Goal: Navigation & Orientation: Find specific page/section

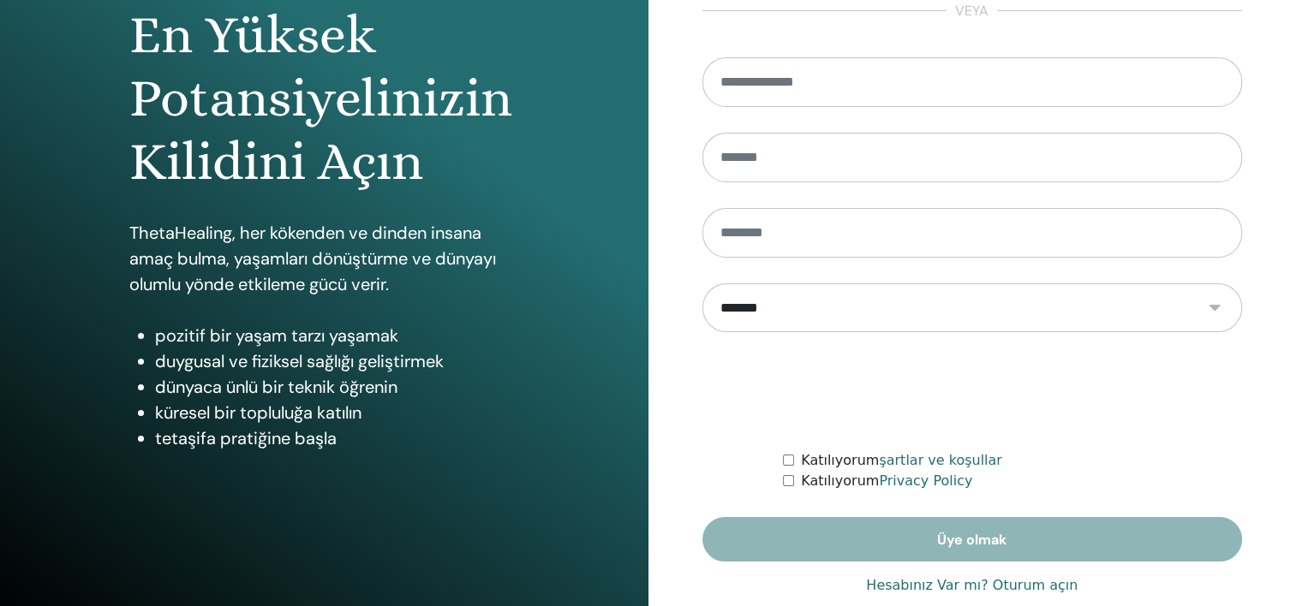
scroll to position [216, 0]
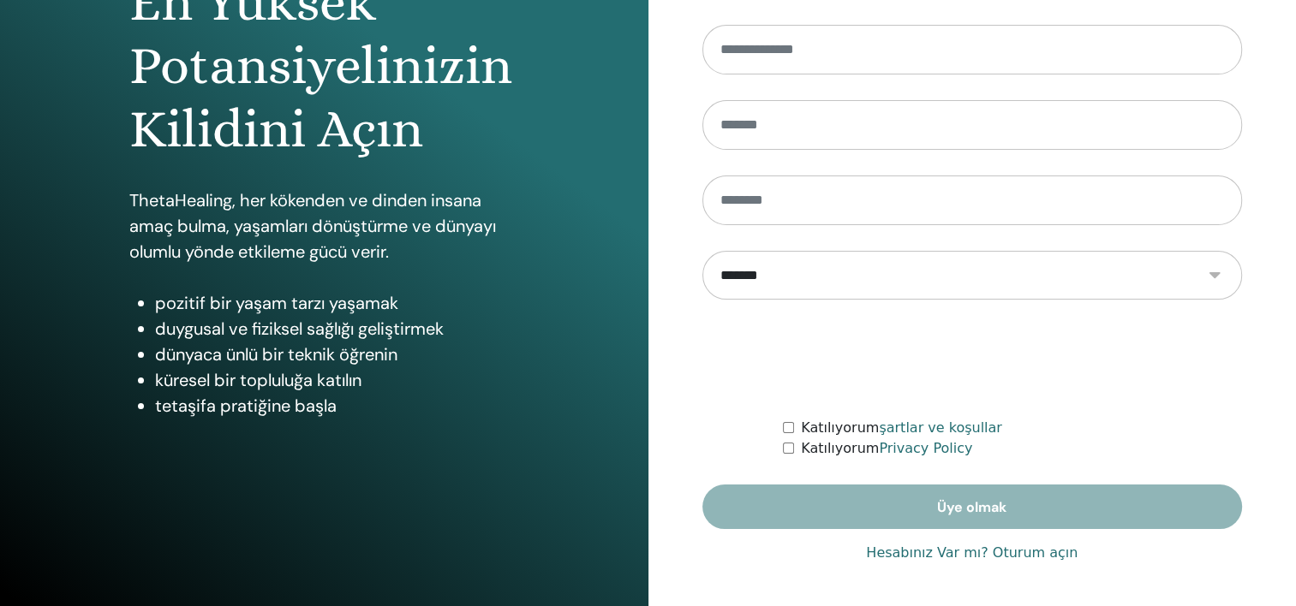
type input "**********"
click at [1033, 552] on link "Hesabınız Var mı? Oturum açın" at bounding box center [972, 553] width 212 height 21
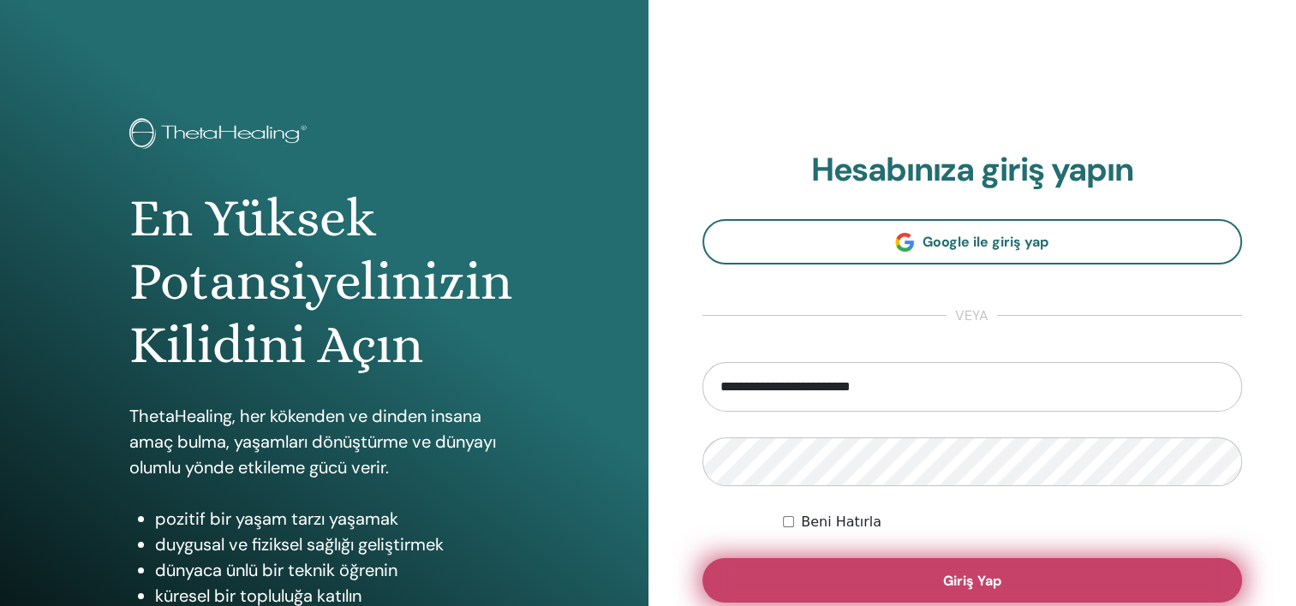
click at [1007, 571] on button "Giriş Yap" at bounding box center [972, 581] width 541 height 45
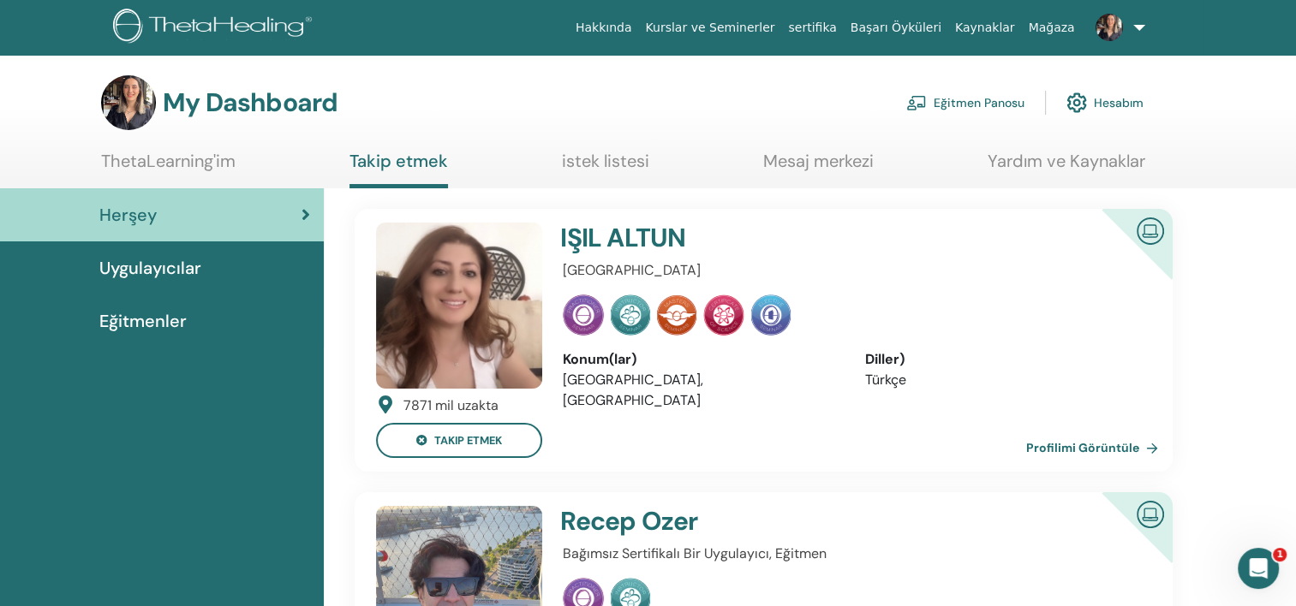
click at [180, 257] on span "Uygulayıcılar" at bounding box center [150, 268] width 102 height 26
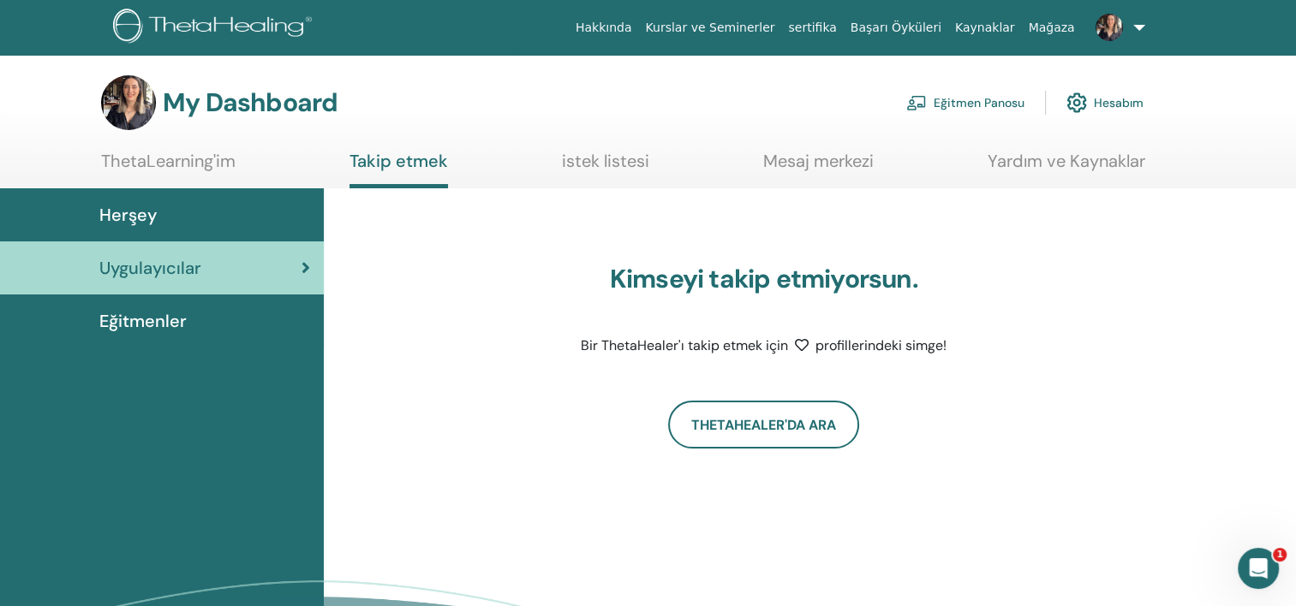
click at [118, 314] on span "Eğitmenler" at bounding box center [142, 321] width 87 height 26
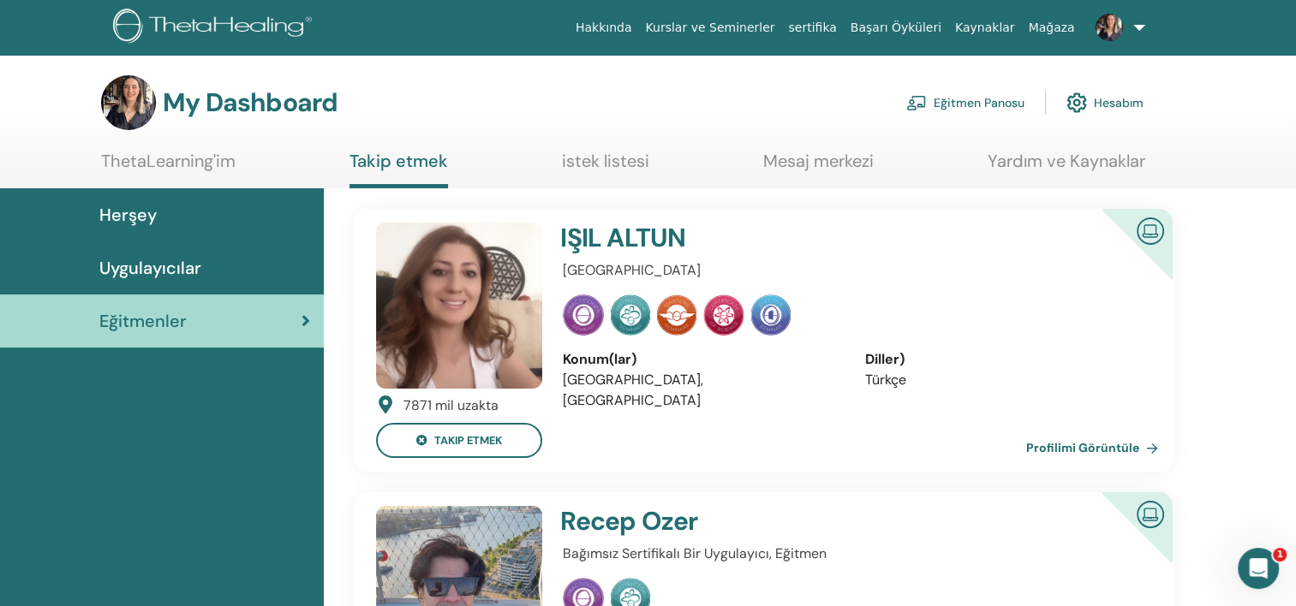
click at [1001, 104] on link "Eğitmen Panosu" at bounding box center [965, 103] width 118 height 38
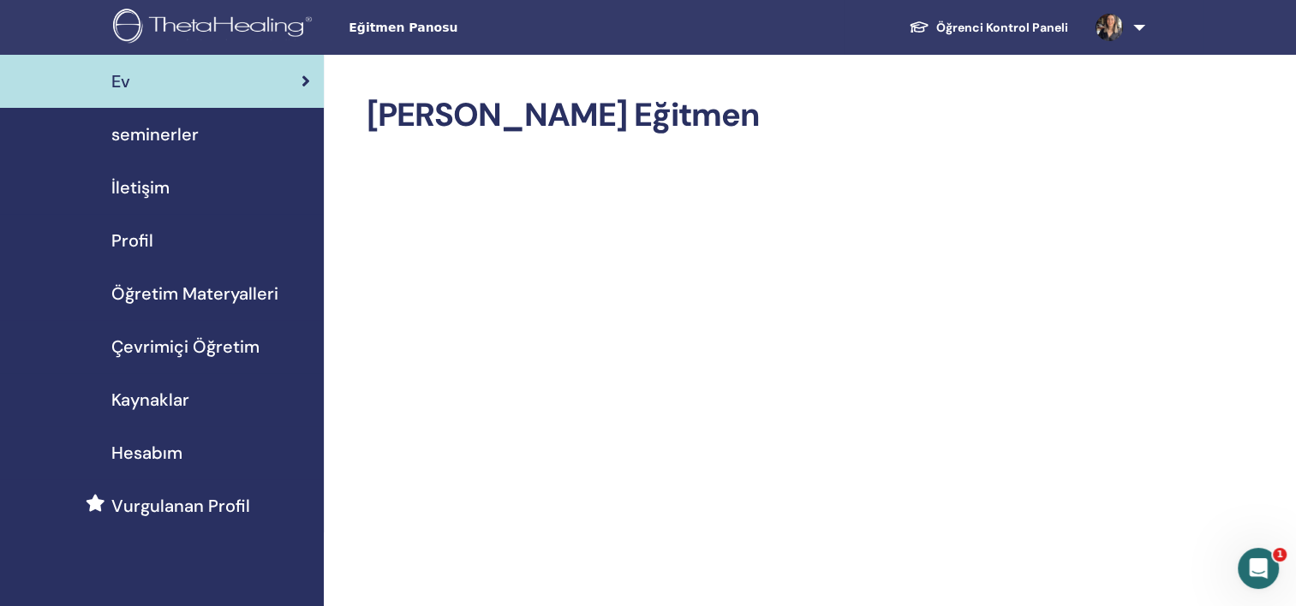
click at [152, 130] on span "seminerler" at bounding box center [154, 135] width 87 height 26
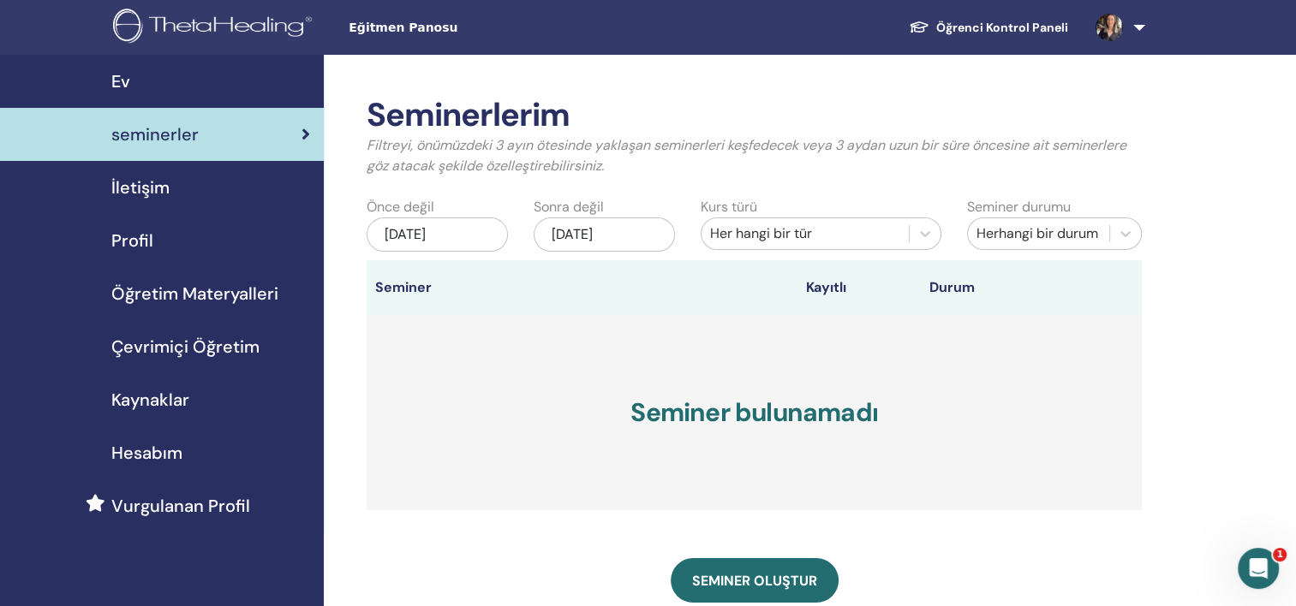
click at [138, 248] on span "Profil" at bounding box center [132, 241] width 42 height 26
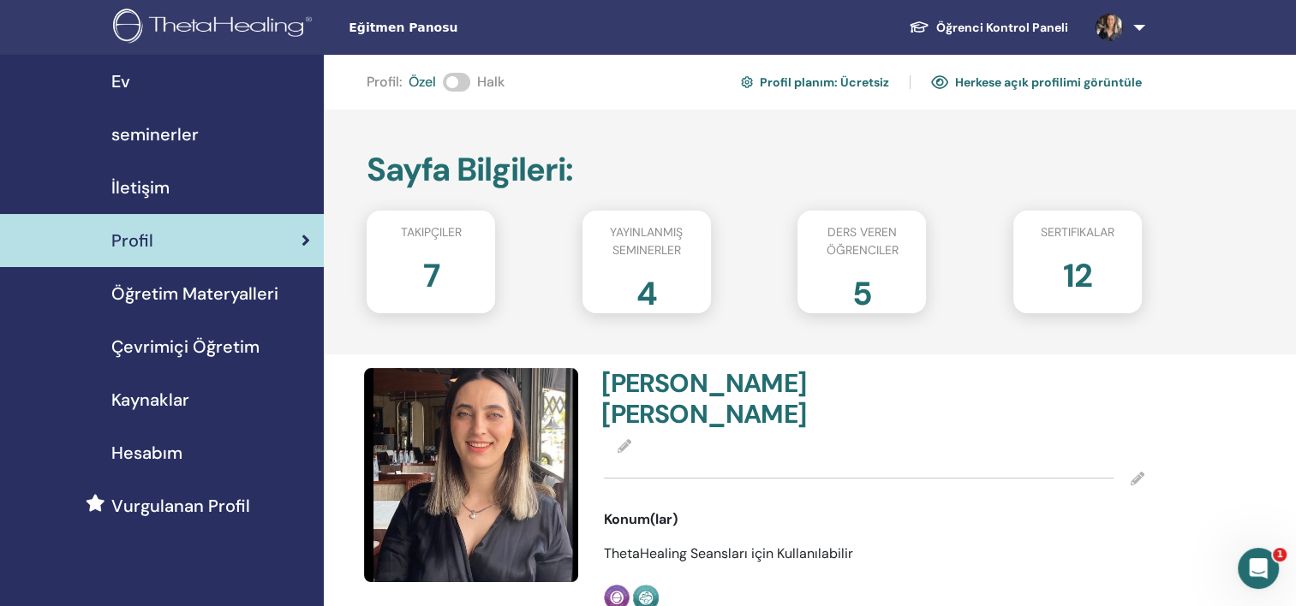
click at [846, 245] on span "Ders veren öğrenciler" at bounding box center [862, 242] width 134 height 36
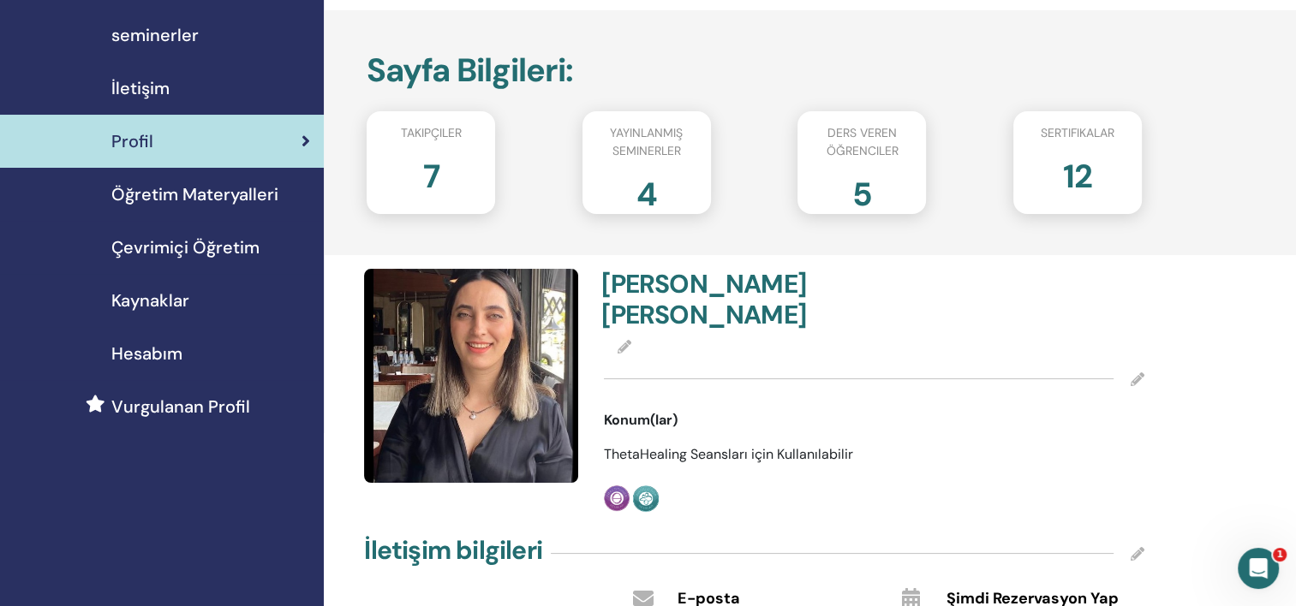
scroll to position [86, 0]
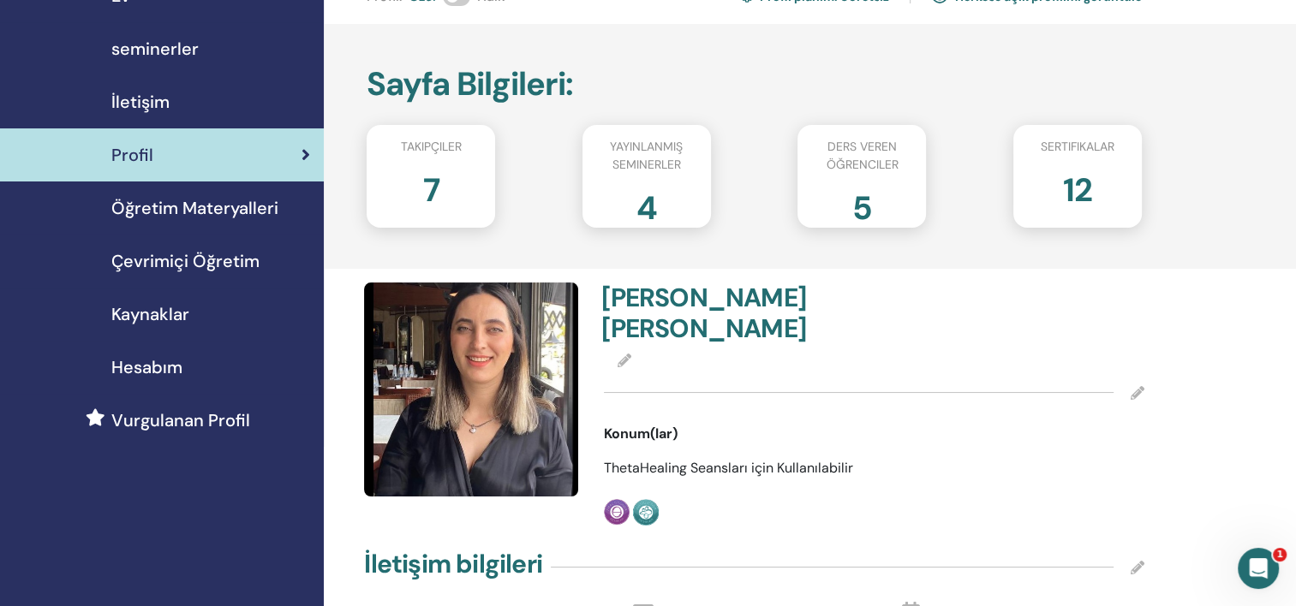
click at [228, 412] on span "Vurgulanan Profil" at bounding box center [180, 421] width 139 height 26
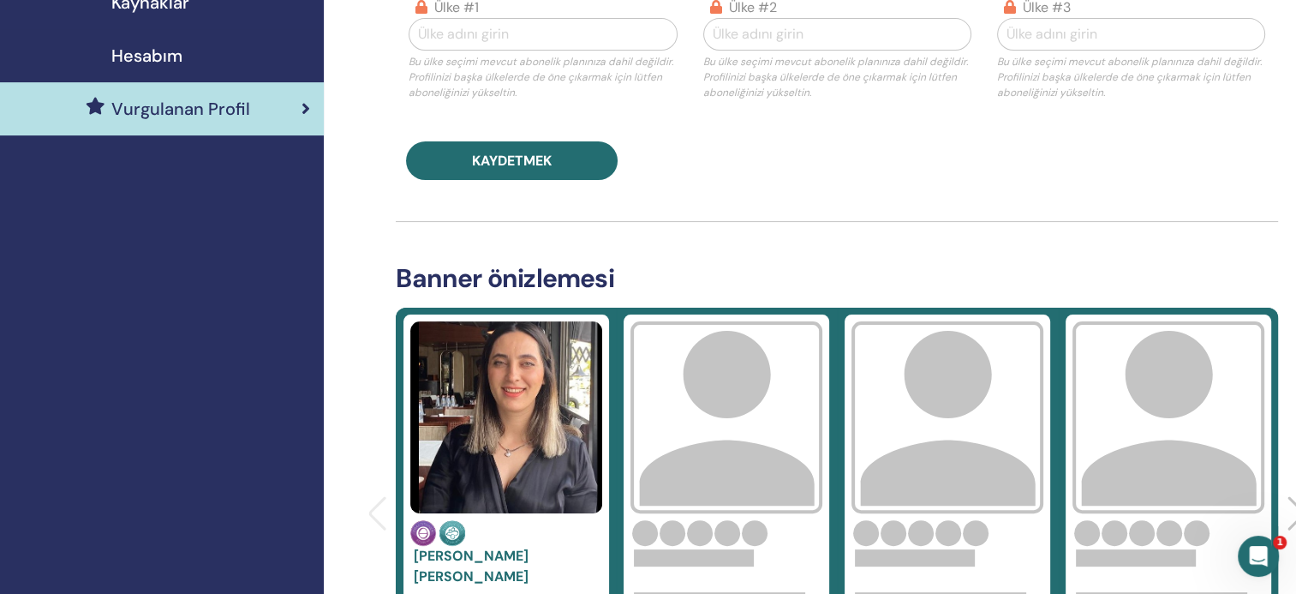
scroll to position [30, 0]
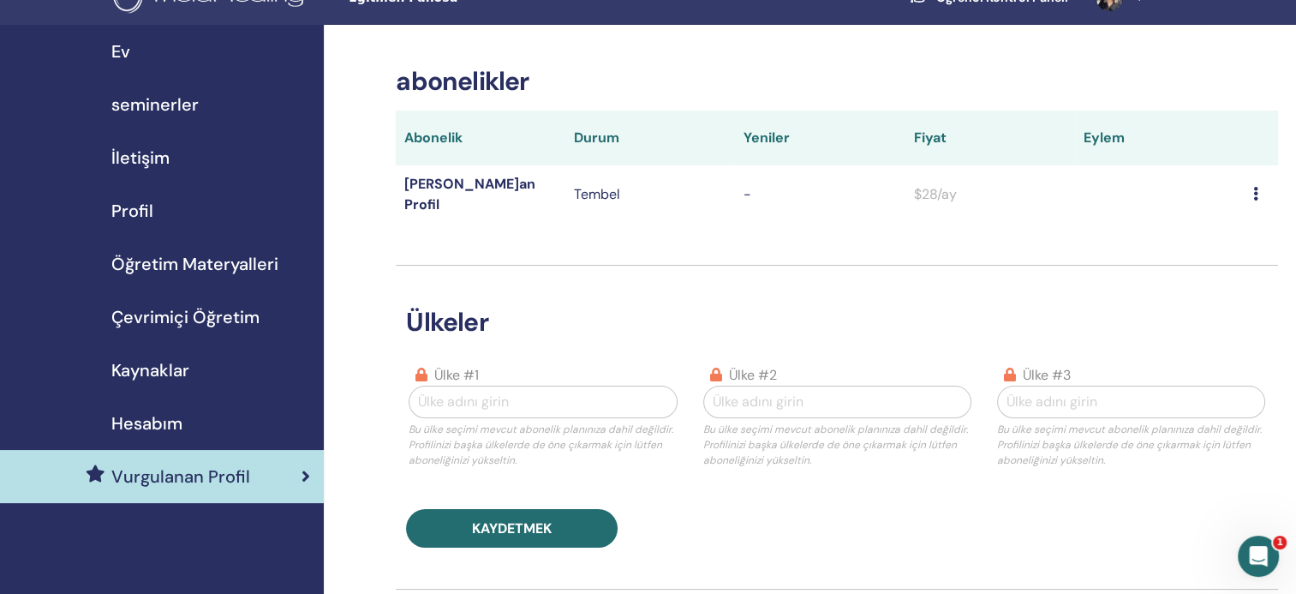
click at [154, 370] on span "Kaynaklar" at bounding box center [150, 370] width 78 height 26
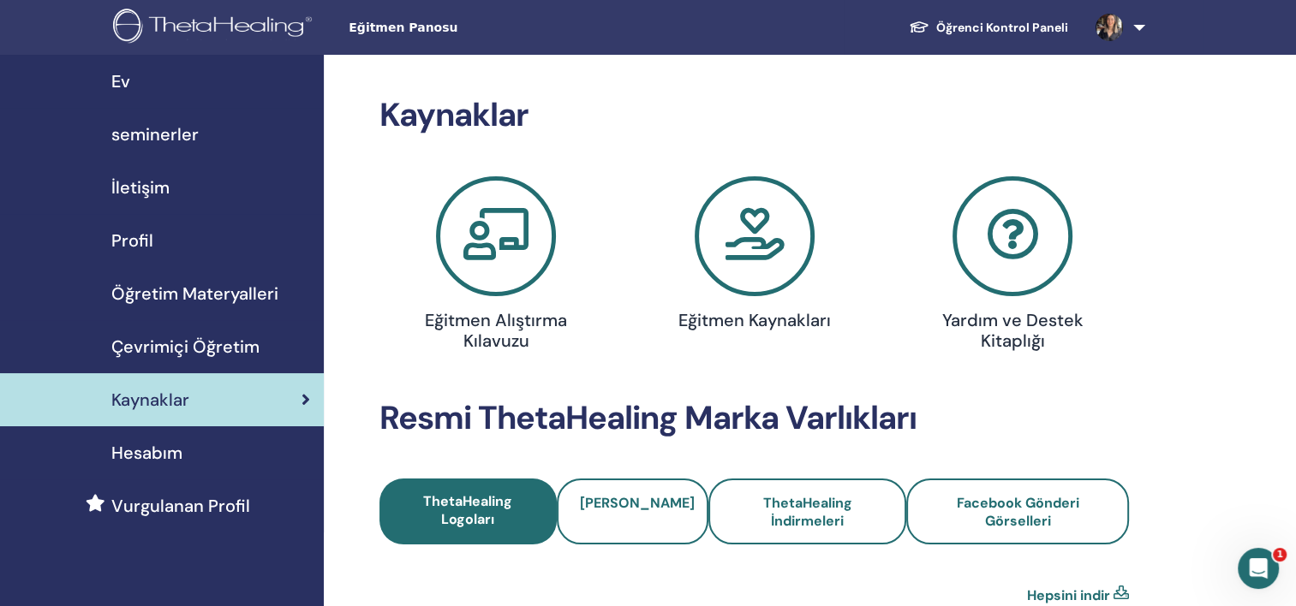
click at [476, 236] on icon at bounding box center [496, 236] width 120 height 120
click at [738, 244] on icon at bounding box center [755, 236] width 120 height 120
click at [230, 285] on span "Öğretim Materyalleri" at bounding box center [194, 294] width 167 height 26
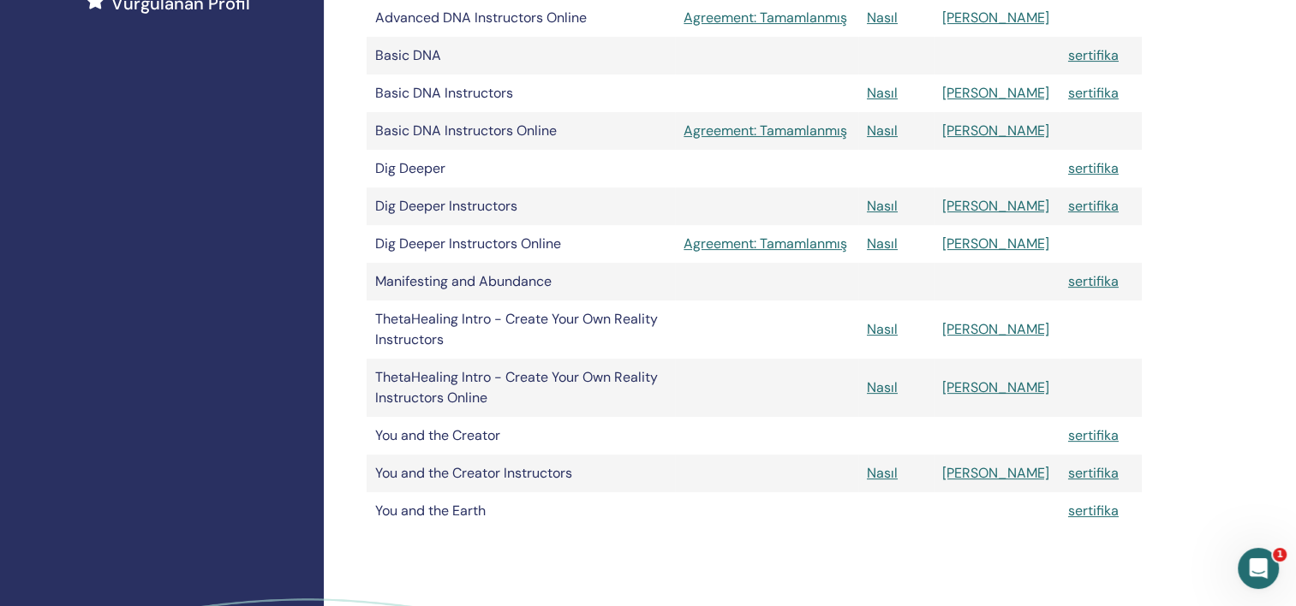
scroll to position [514, 0]
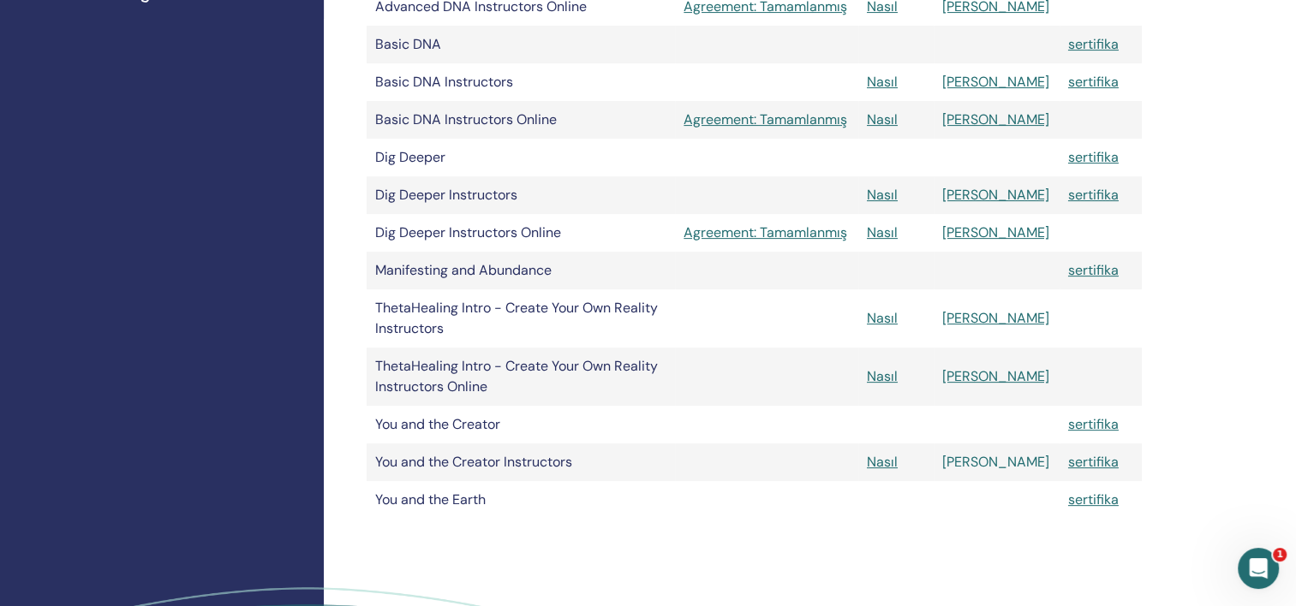
click at [1001, 463] on link "Manuel" at bounding box center [995, 462] width 107 height 18
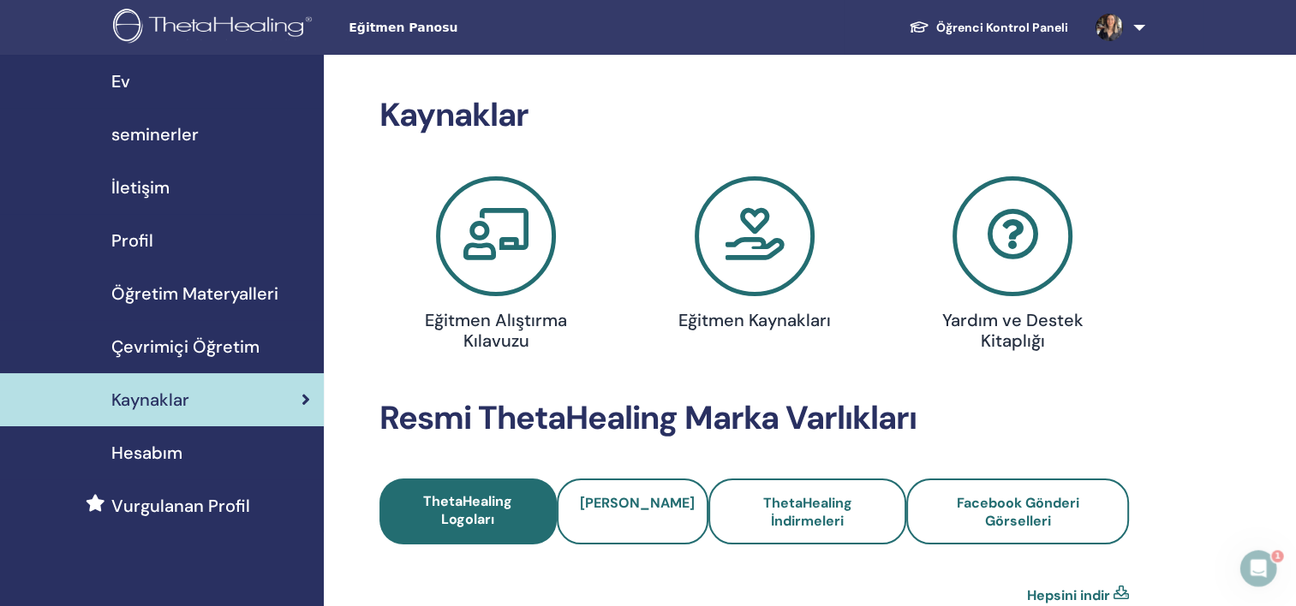
click at [140, 234] on span "Profil" at bounding box center [132, 241] width 42 height 26
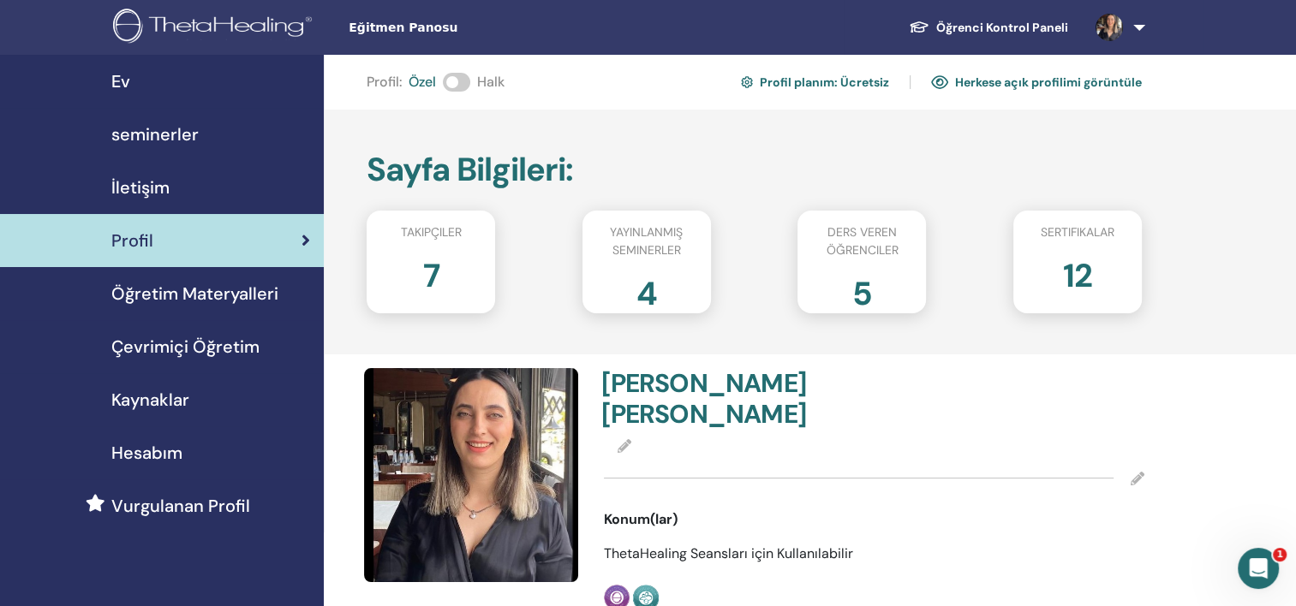
click at [1134, 30] on link at bounding box center [1117, 27] width 70 height 55
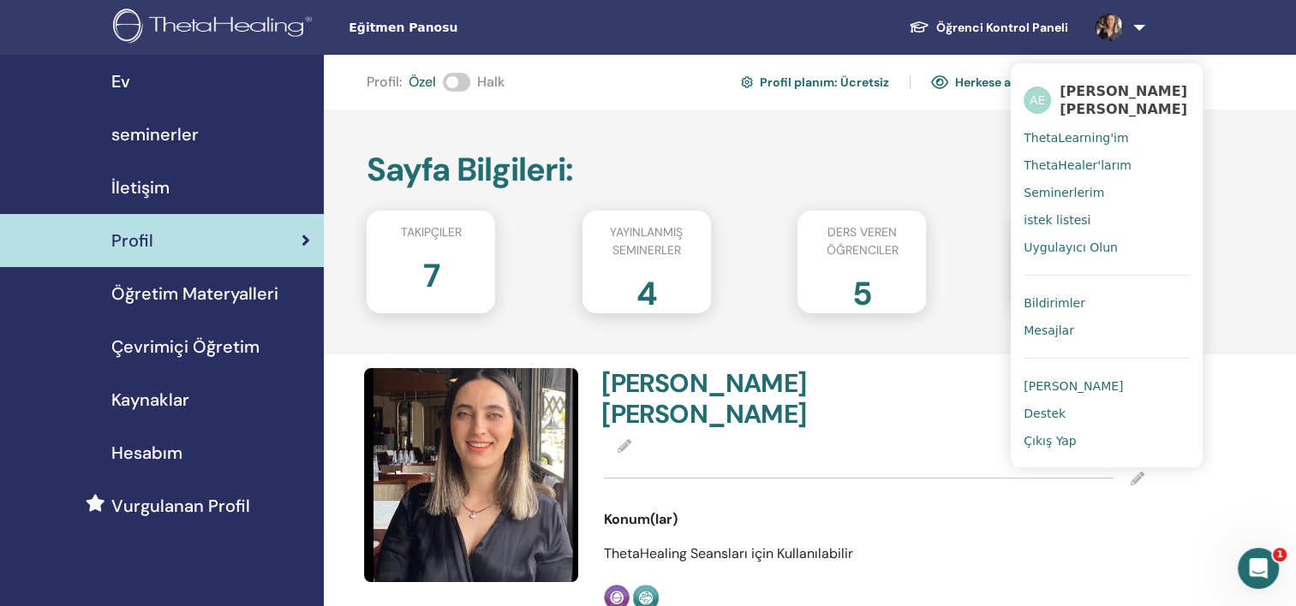
click at [1064, 382] on span "[PERSON_NAME]" at bounding box center [1073, 386] width 99 height 15
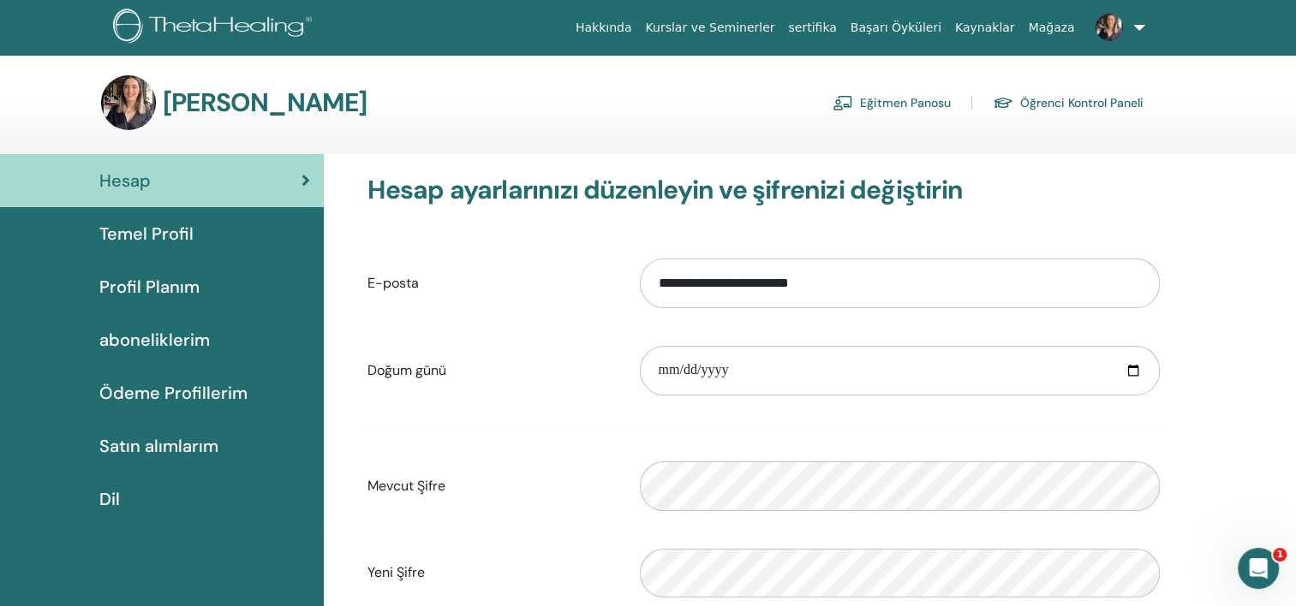
click at [166, 284] on span "Profil Planım" at bounding box center [149, 287] width 100 height 26
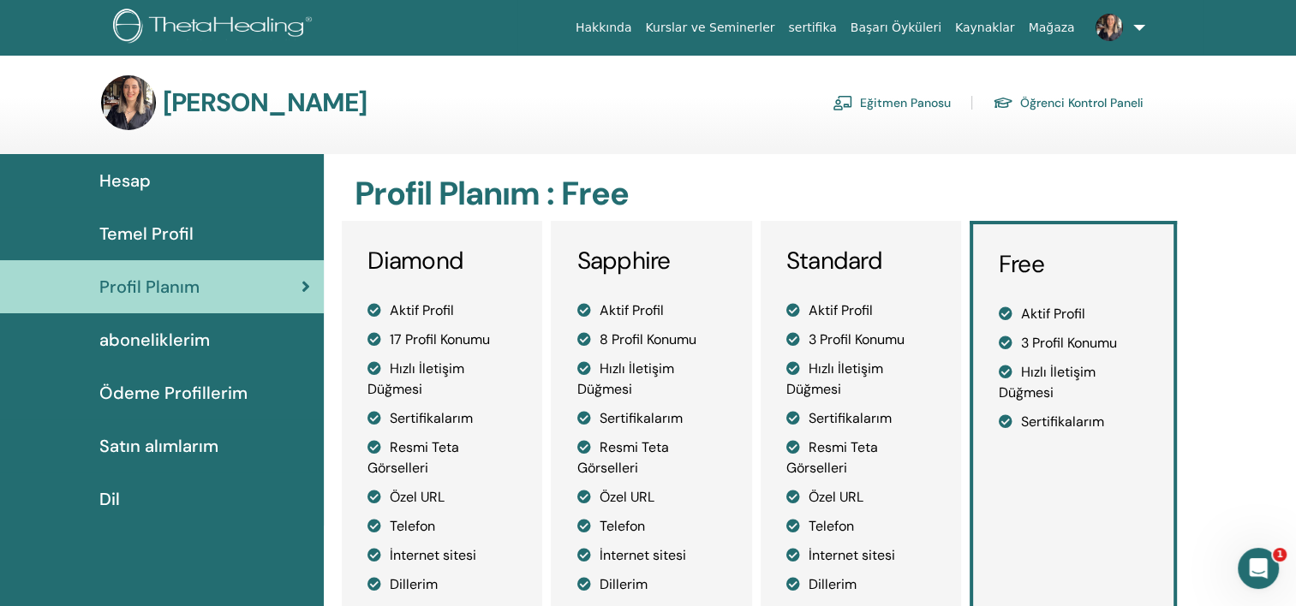
click at [152, 348] on span "aboneliklerim" at bounding box center [154, 340] width 111 height 26
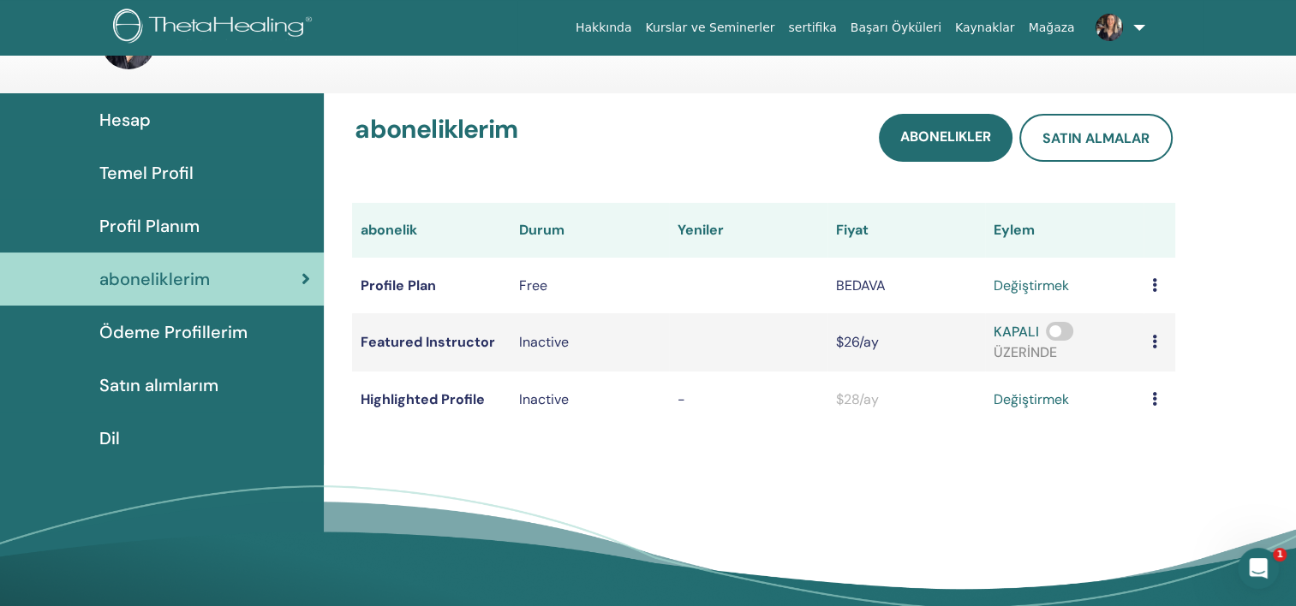
scroll to position [86, 0]
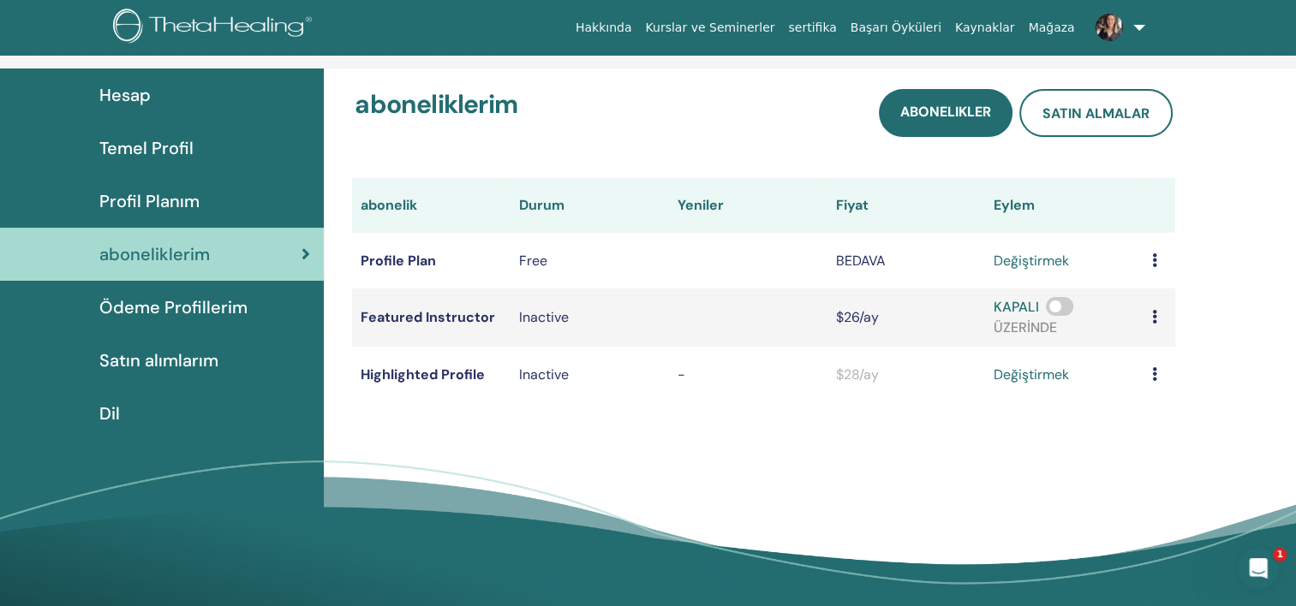
click at [202, 361] on span "Satın alımlarım" at bounding box center [158, 361] width 119 height 26
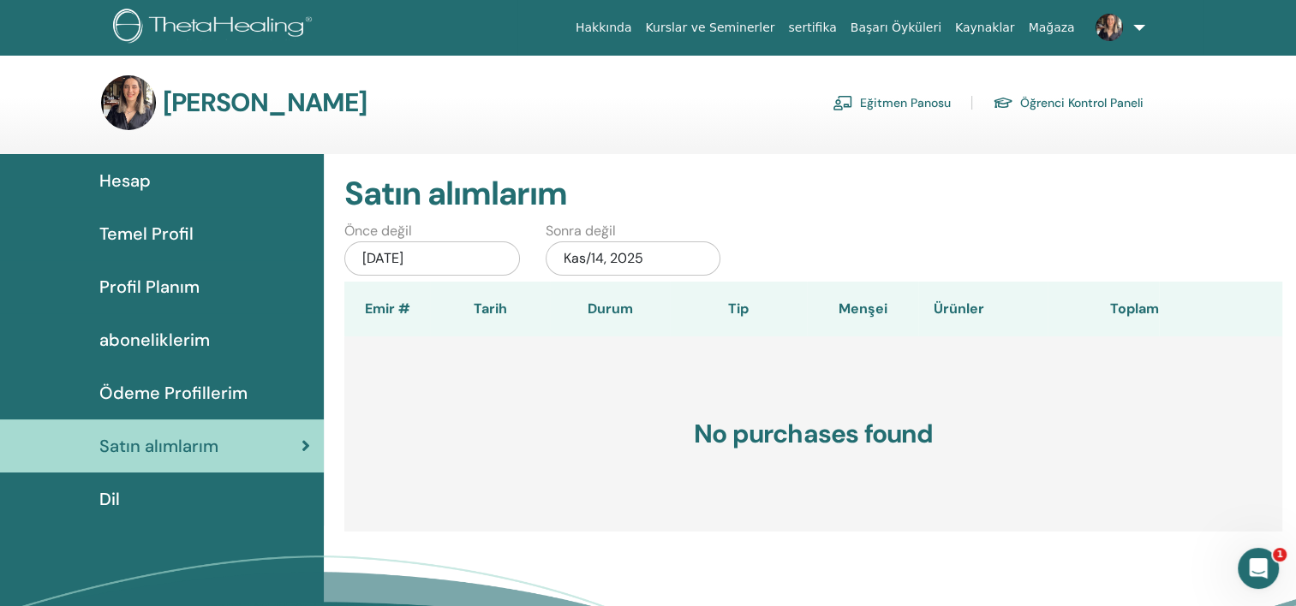
click at [209, 398] on span "Ödeme Profillerim" at bounding box center [173, 393] width 148 height 26
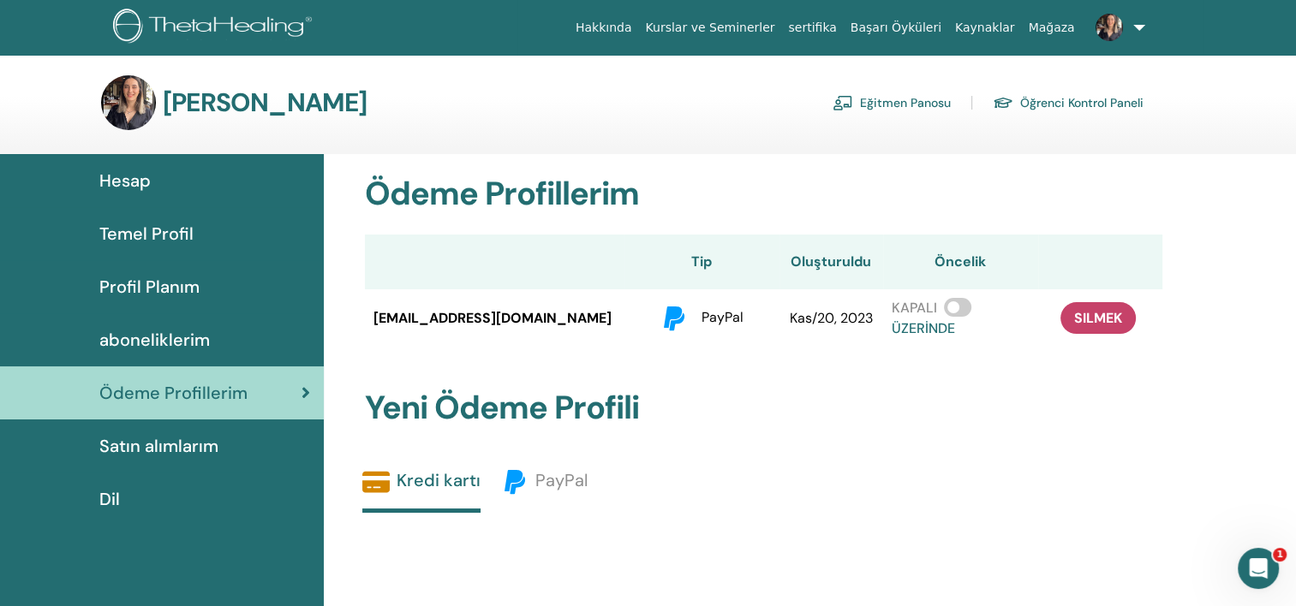
click at [177, 291] on span "Profil Planım" at bounding box center [149, 287] width 100 height 26
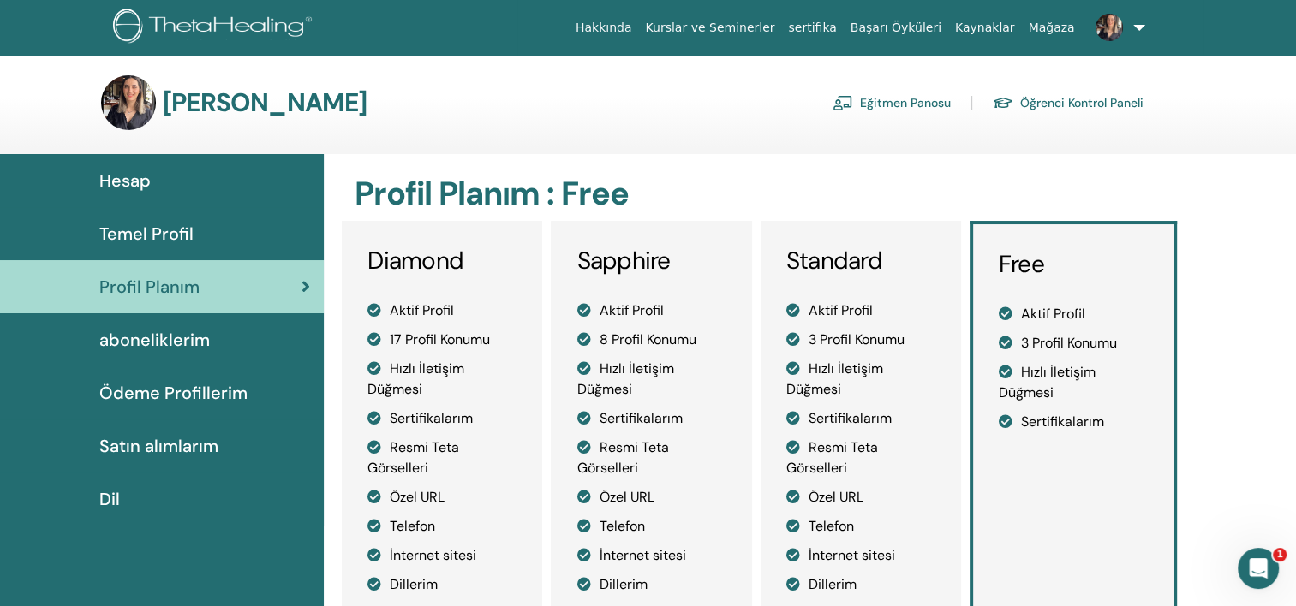
click at [146, 221] on span "Temel Profil" at bounding box center [146, 234] width 94 height 26
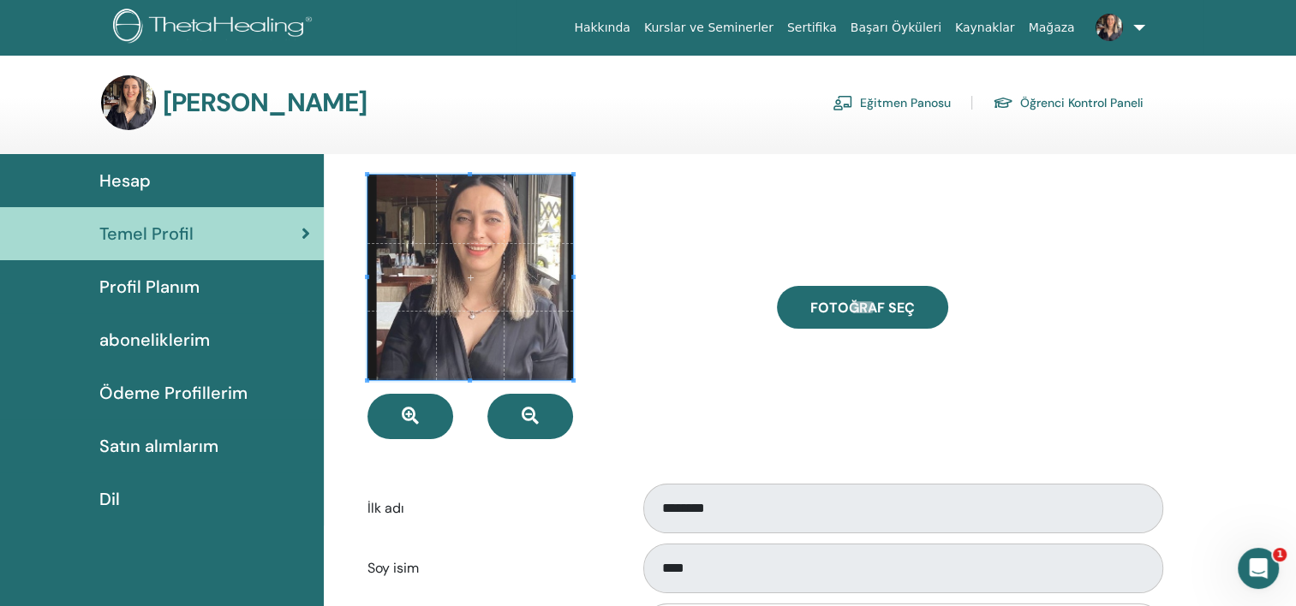
click at [933, 107] on font "Eğitmen Panosu" at bounding box center [905, 102] width 91 height 15
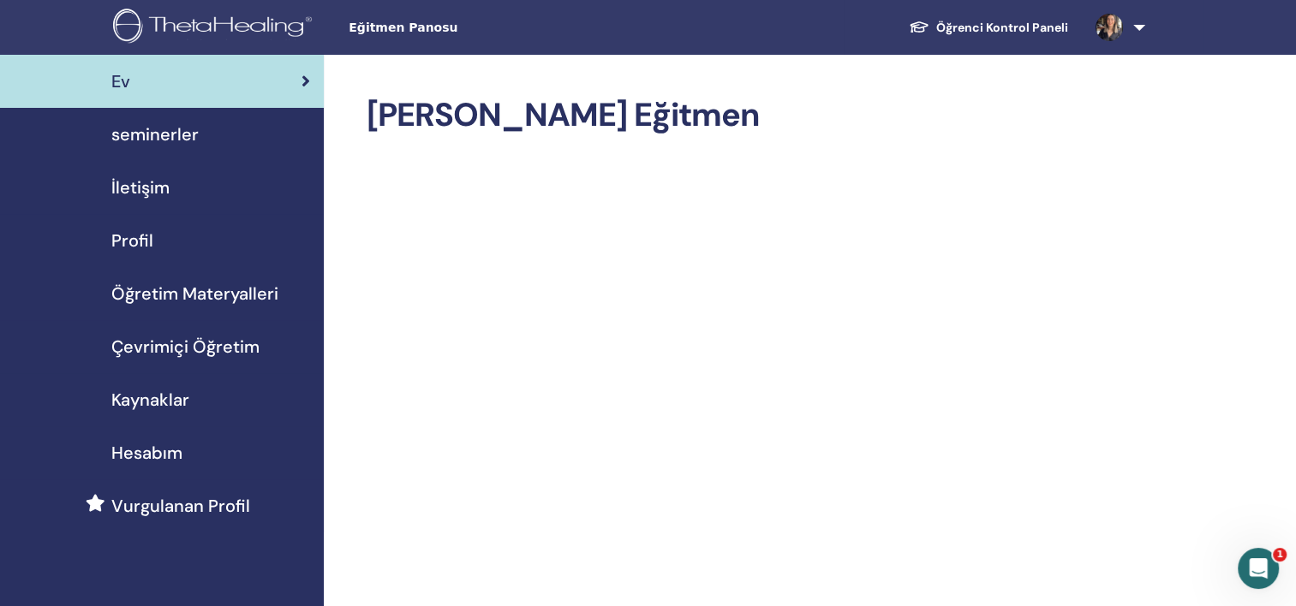
click at [1135, 29] on link at bounding box center [1117, 27] width 70 height 55
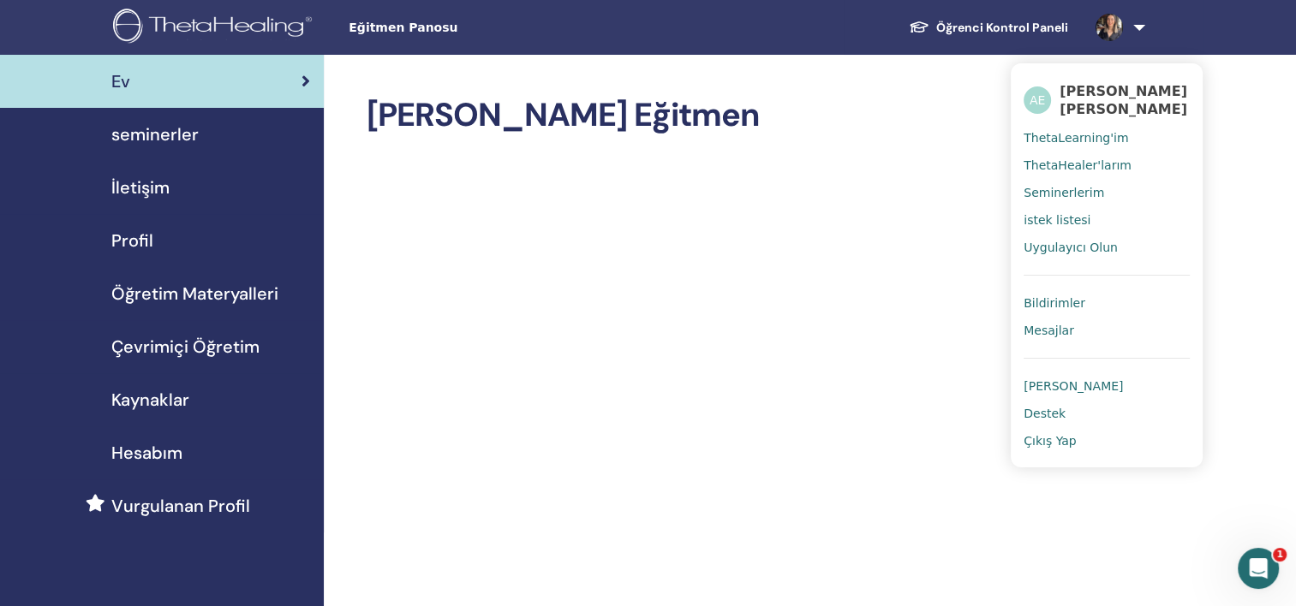
drag, startPoint x: 1221, startPoint y: 130, endPoint x: 1192, endPoint y: 123, distance: 29.1
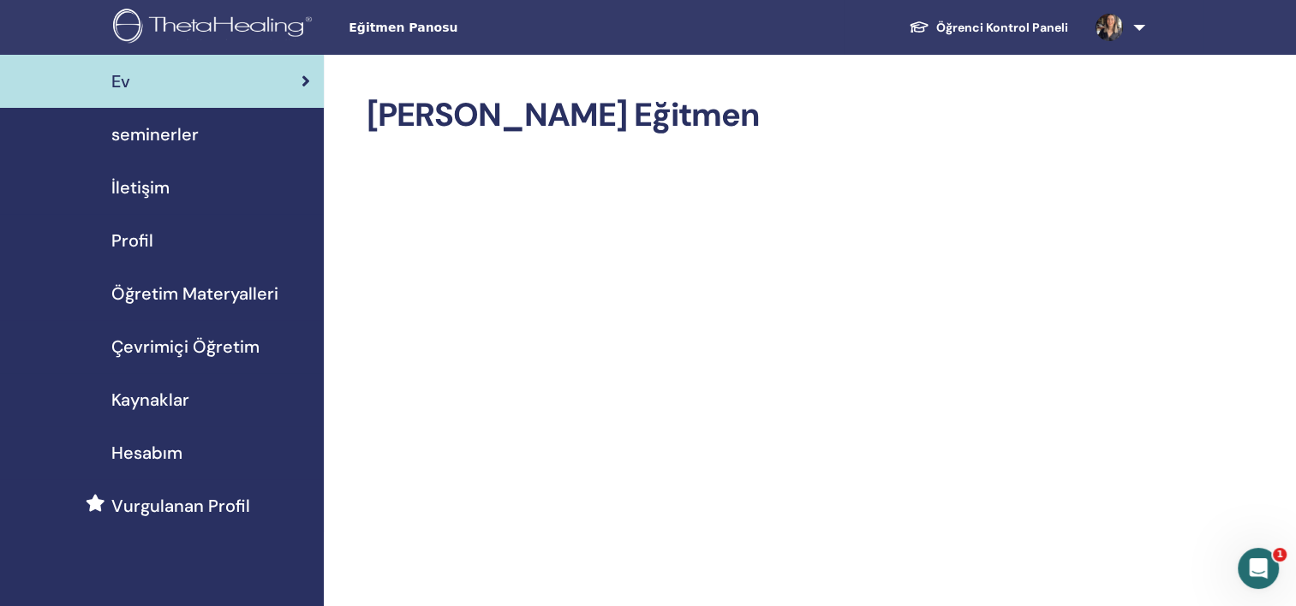
click at [226, 25] on img at bounding box center [215, 28] width 205 height 39
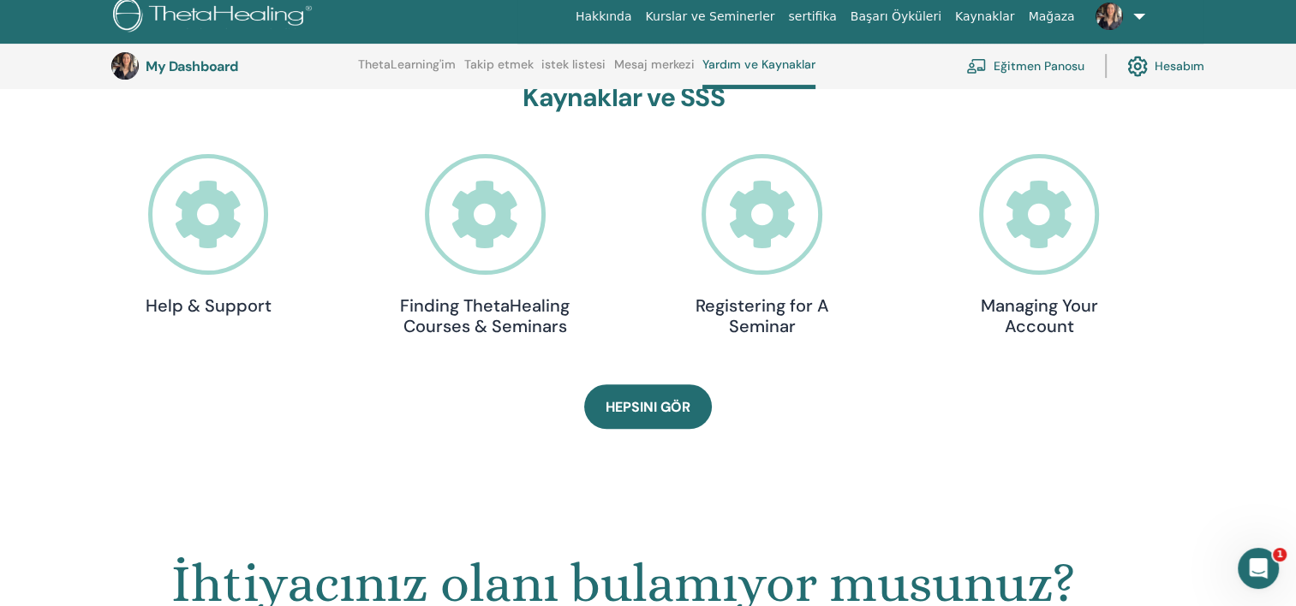
scroll to position [559, 0]
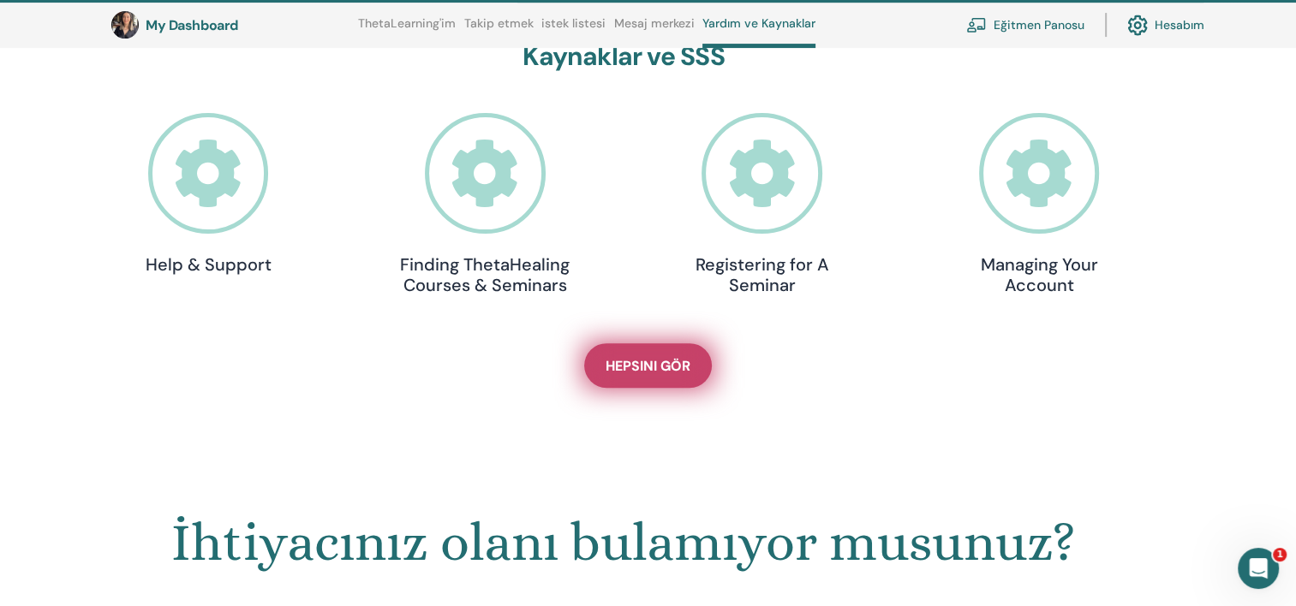
click at [621, 377] on link "Hepsini gör" at bounding box center [648, 366] width 128 height 45
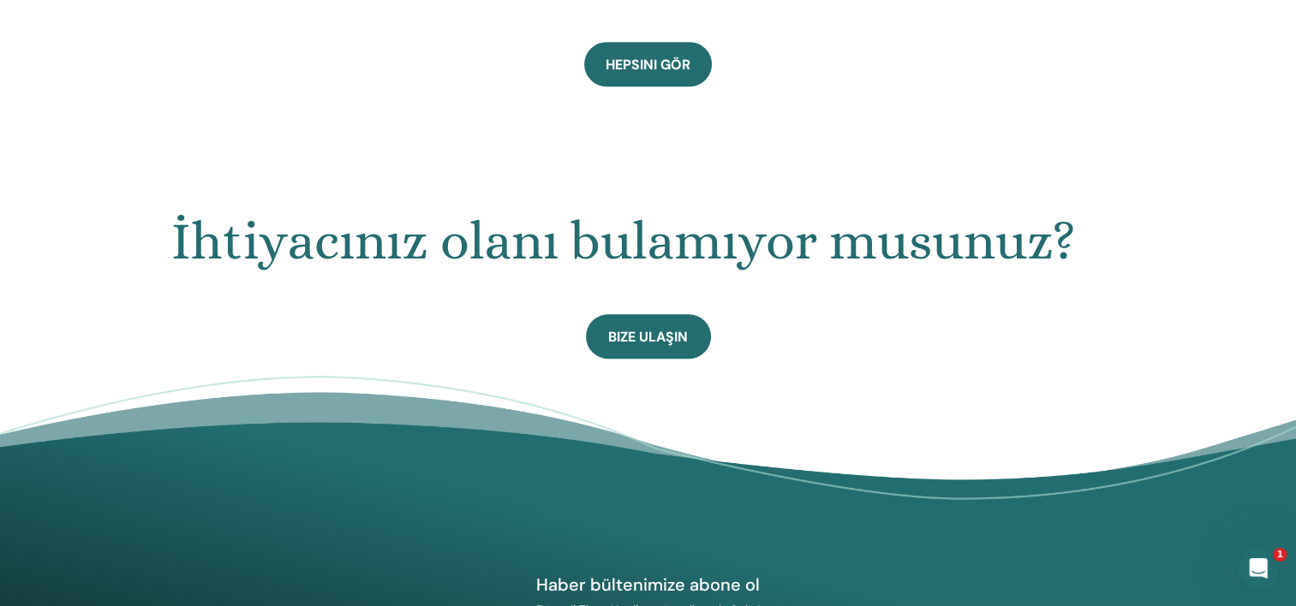
scroll to position [901, 0]
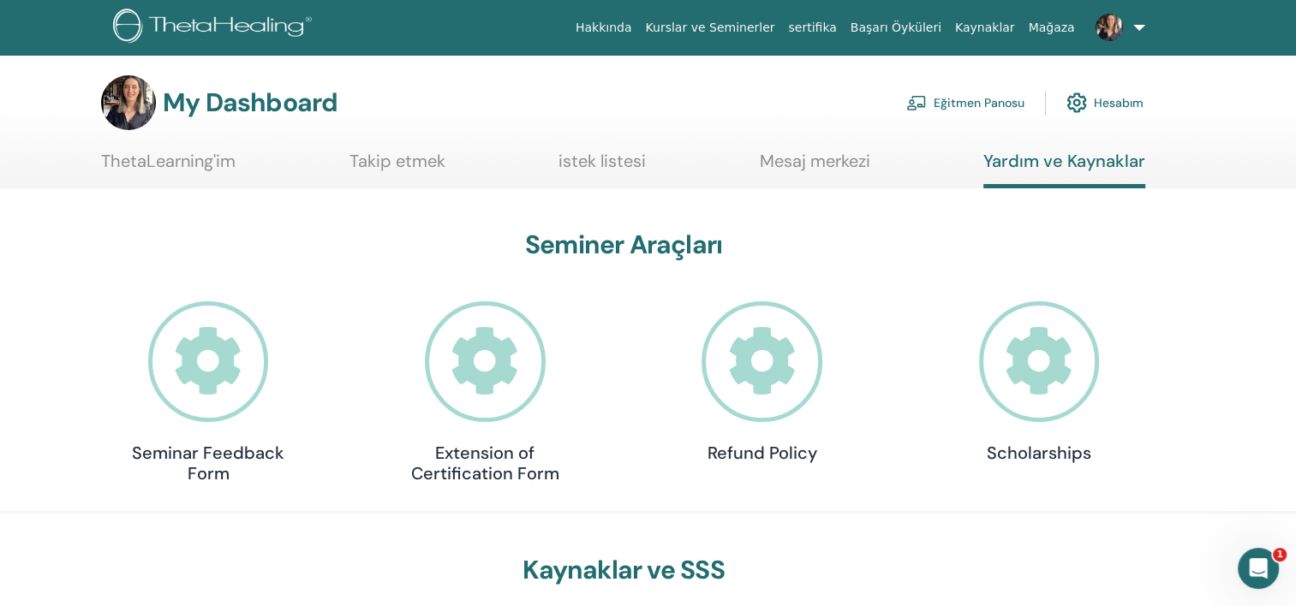
click at [818, 159] on link "Mesaj merkezi" at bounding box center [815, 167] width 111 height 33
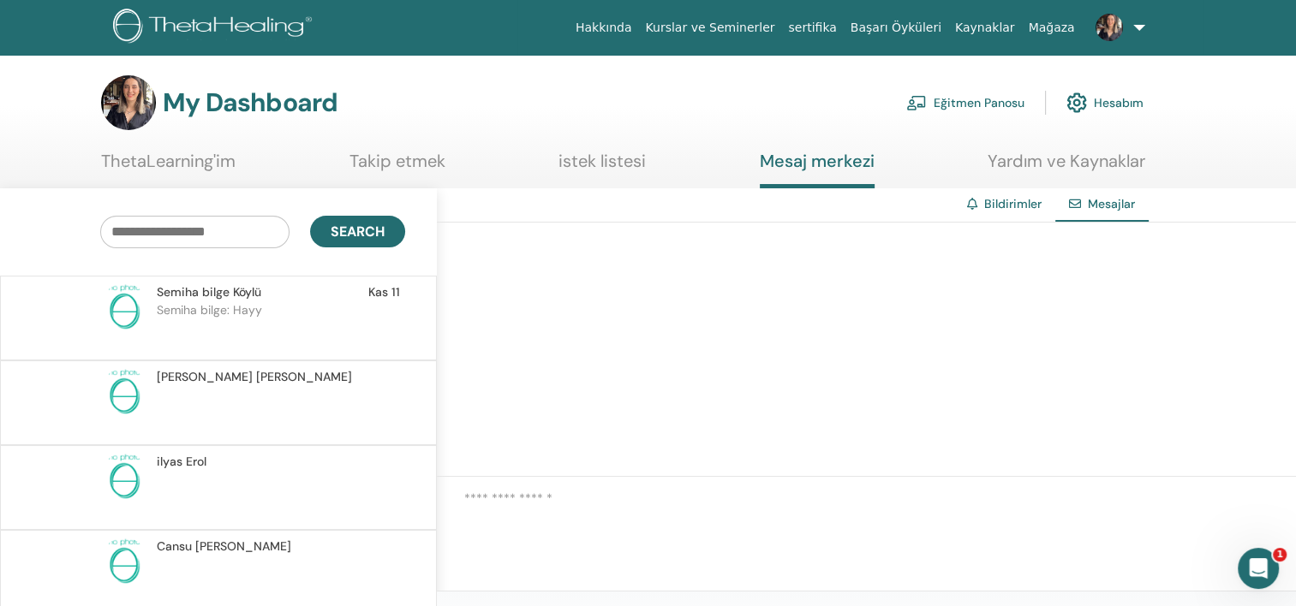
click at [1120, 99] on link "Hesabım" at bounding box center [1104, 103] width 77 height 38
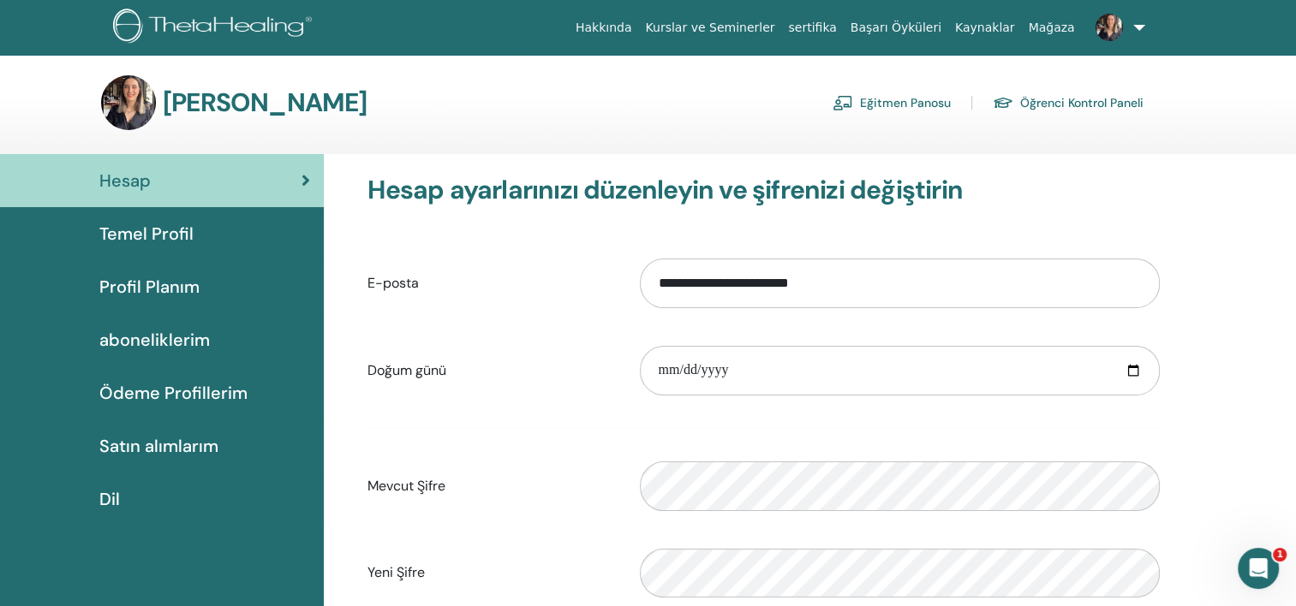
click at [1021, 95] on link "Öğrenci Kontrol Paneli" at bounding box center [1068, 102] width 151 height 27
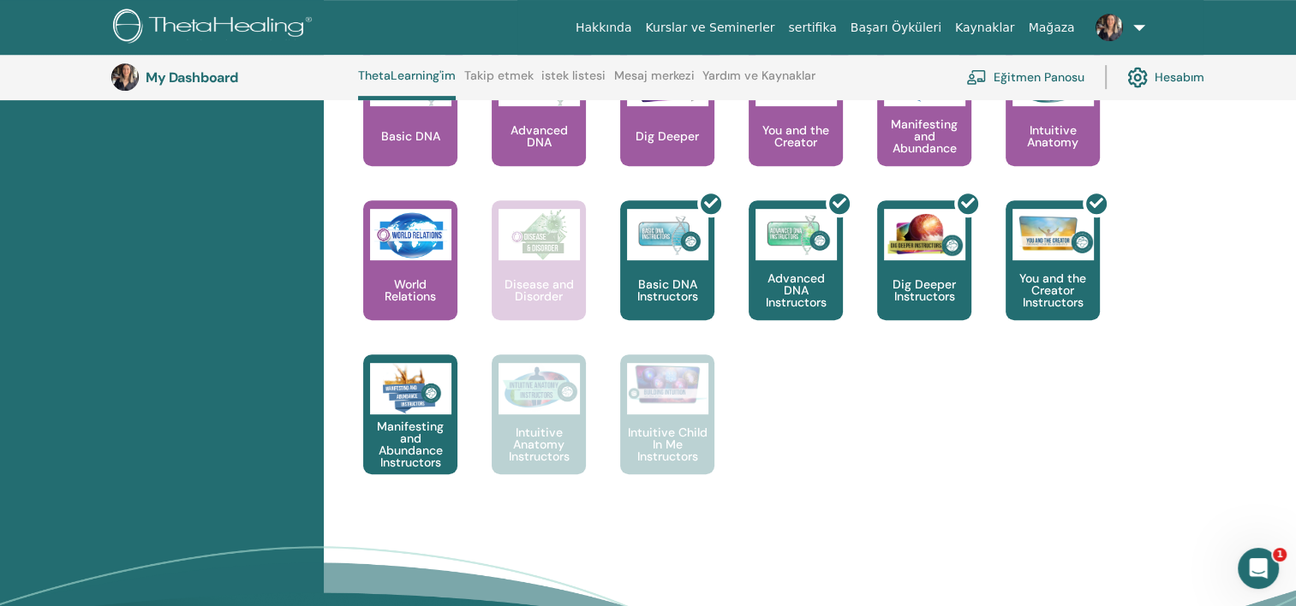
scroll to position [793, 0]
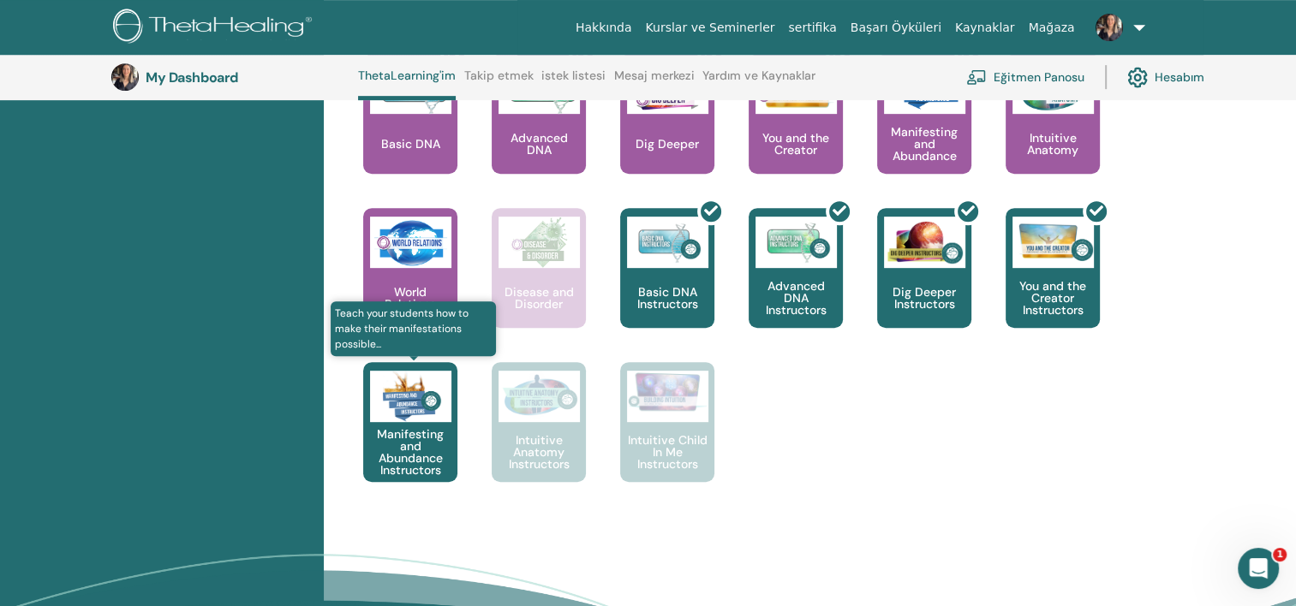
click at [404, 449] on p "Manifesting and Abundance Instructors" at bounding box center [410, 452] width 94 height 48
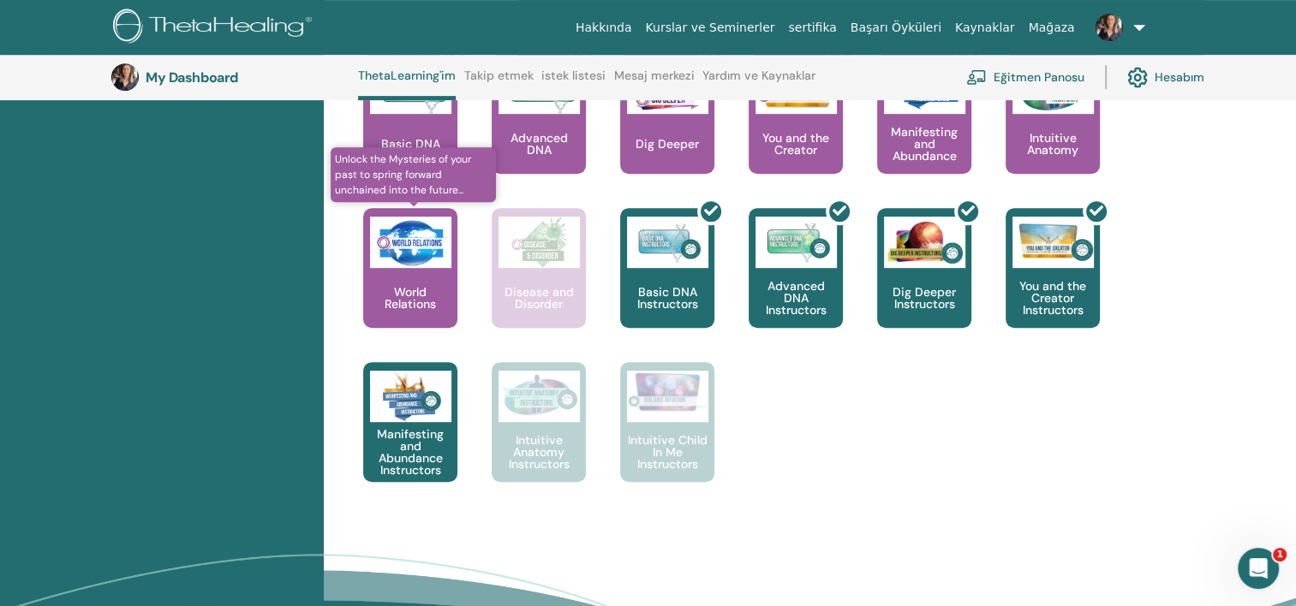
click at [394, 264] on img at bounding box center [410, 242] width 81 height 51
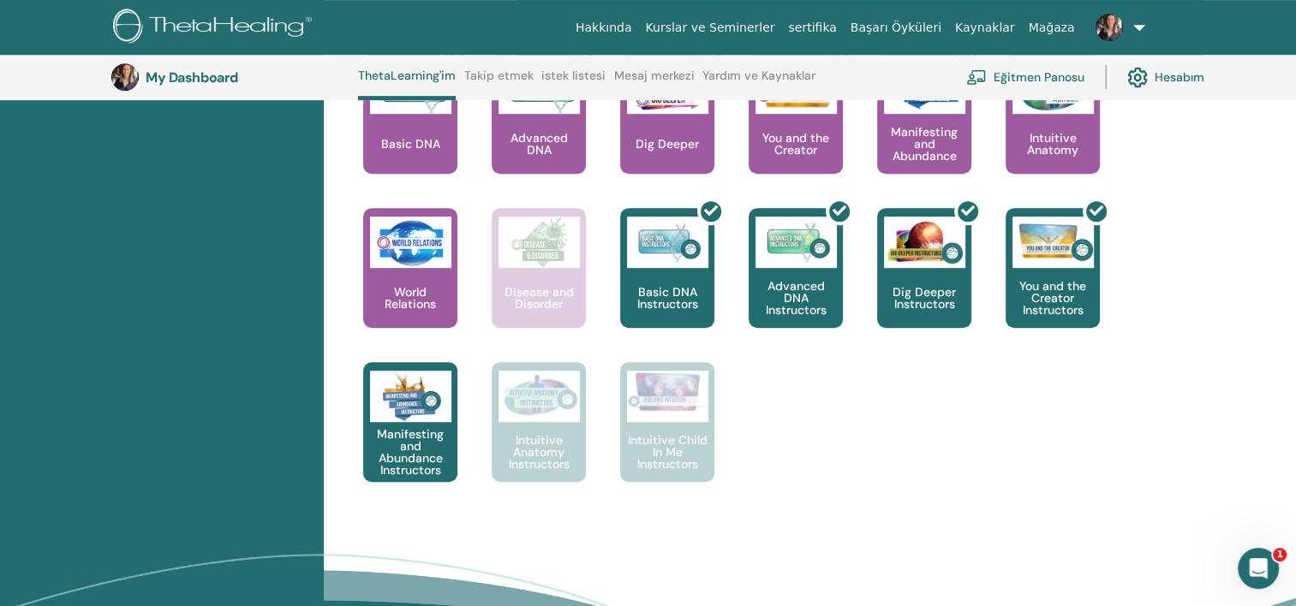
scroll to position [708, 0]
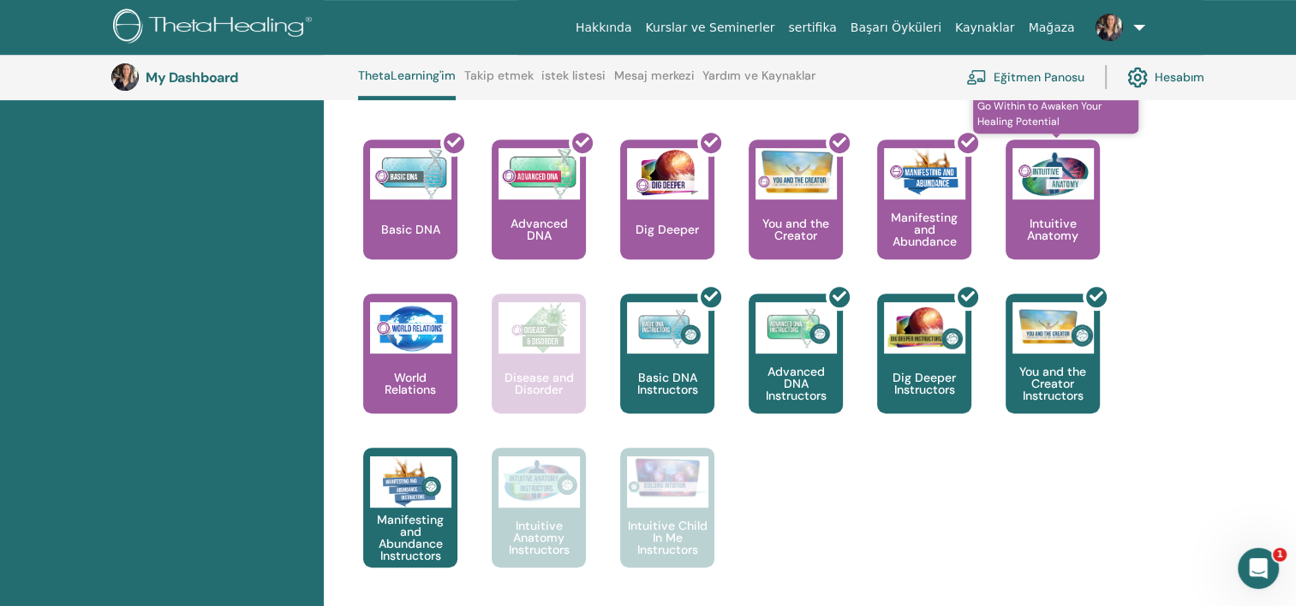
click at [1042, 224] on p "Intuitive Anatomy" at bounding box center [1053, 230] width 94 height 24
